Goal: Browse casually: Explore the website without a specific task or goal

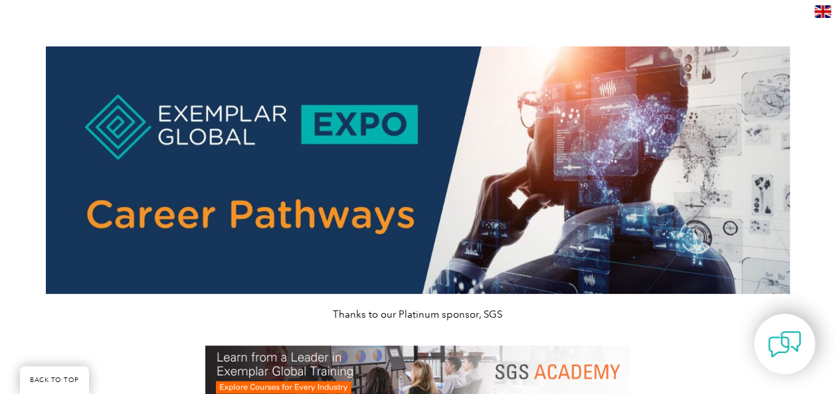
scroll to position [1046, 0]
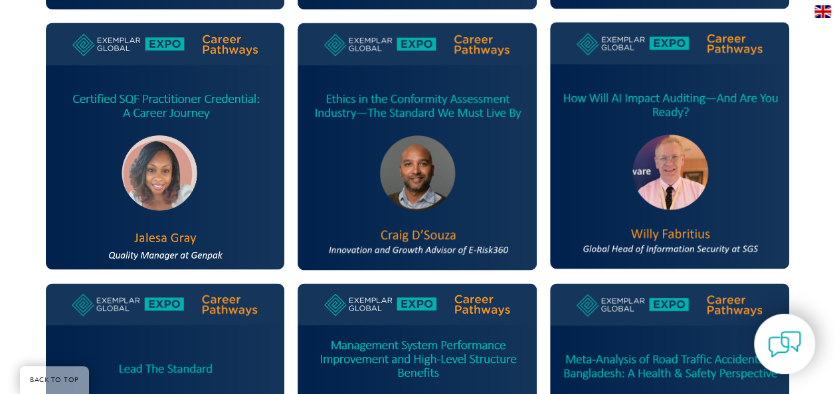
click at [677, 207] on img at bounding box center [669, 145] width 239 height 247
click at [660, 252] on img at bounding box center [669, 145] width 239 height 247
click at [661, 173] on img at bounding box center [669, 145] width 239 height 247
click at [668, 82] on img at bounding box center [669, 145] width 239 height 247
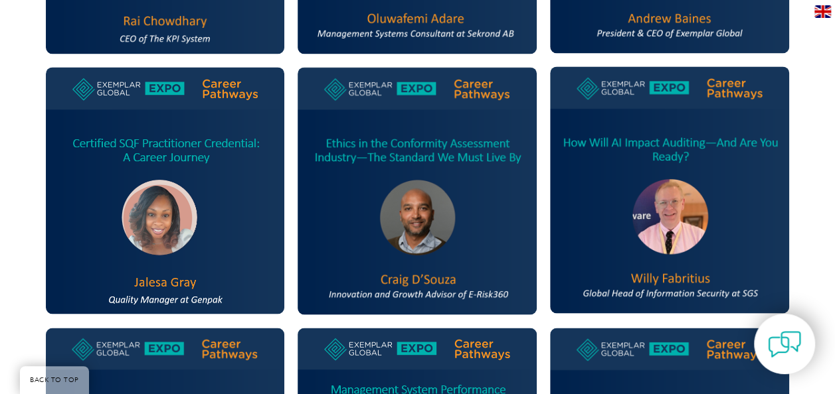
scroll to position [996, 0]
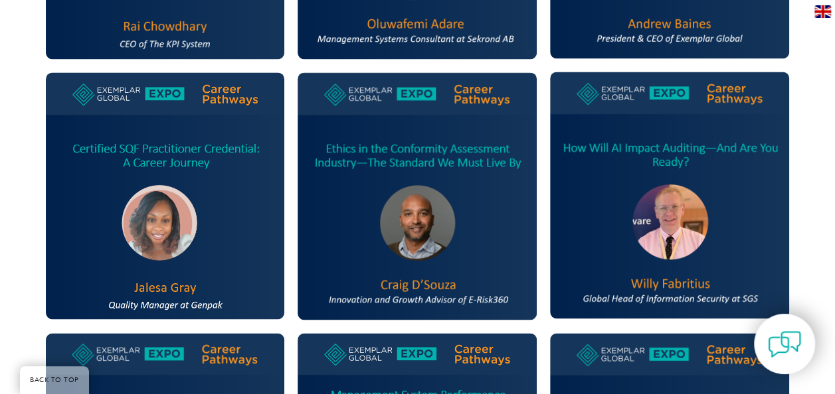
click at [674, 250] on img at bounding box center [669, 195] width 239 height 247
click at [724, 284] on img at bounding box center [669, 195] width 239 height 247
click at [729, 103] on img at bounding box center [669, 195] width 239 height 247
click at [633, 93] on img at bounding box center [669, 195] width 239 height 247
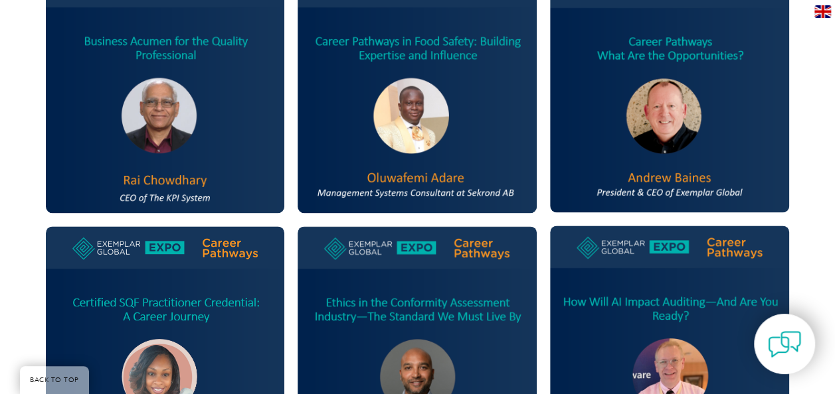
scroll to position [825, 0]
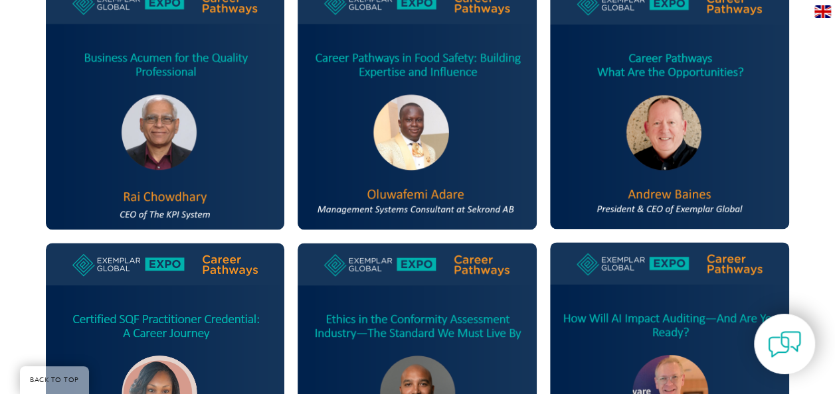
click at [635, 326] on img at bounding box center [669, 365] width 239 height 247
click at [635, 325] on img at bounding box center [669, 365] width 239 height 247
click at [635, 323] on img at bounding box center [669, 365] width 239 height 247
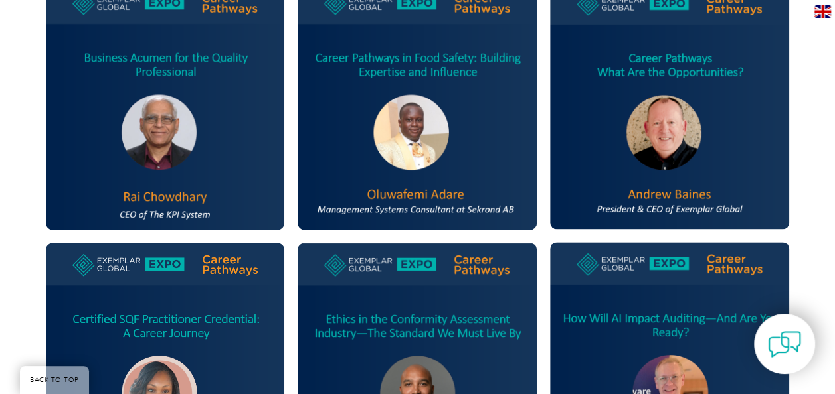
click at [635, 323] on img at bounding box center [669, 365] width 239 height 247
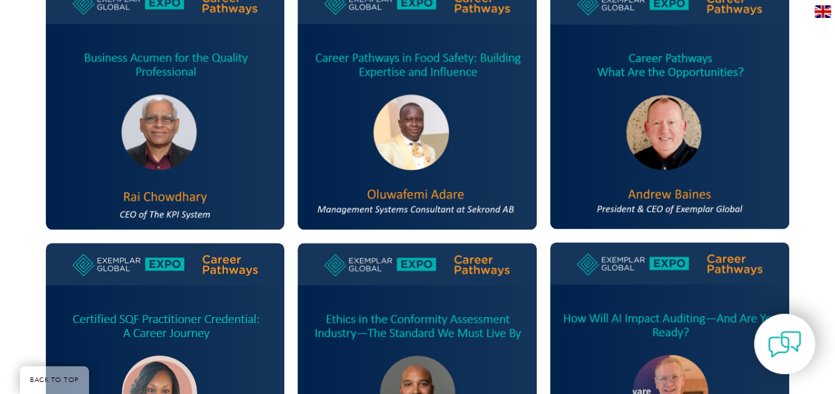
click at [635, 323] on img at bounding box center [669, 365] width 239 height 247
click at [635, 317] on img at bounding box center [669, 365] width 239 height 247
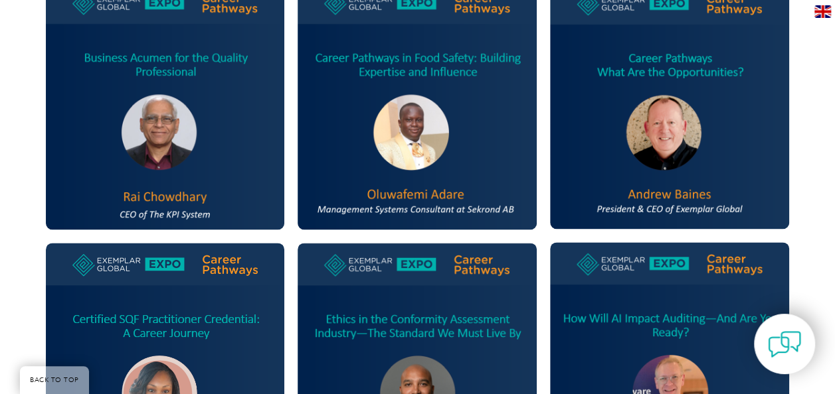
click at [635, 317] on img at bounding box center [669, 365] width 239 height 247
